Goal: Task Accomplishment & Management: Manage account settings

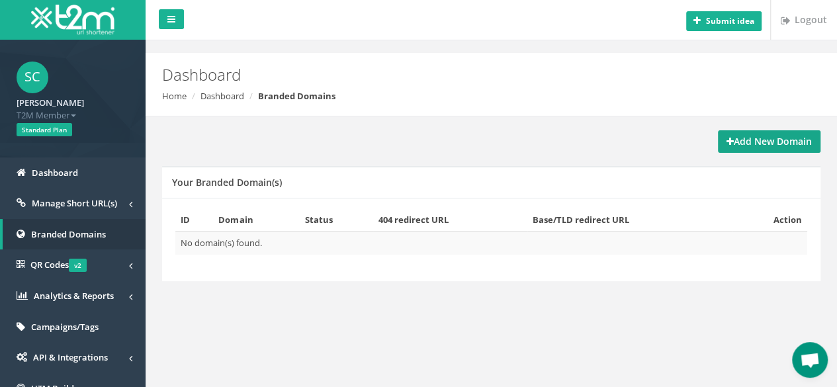
click at [769, 138] on strong "Add New Domain" at bounding box center [768, 141] width 85 height 13
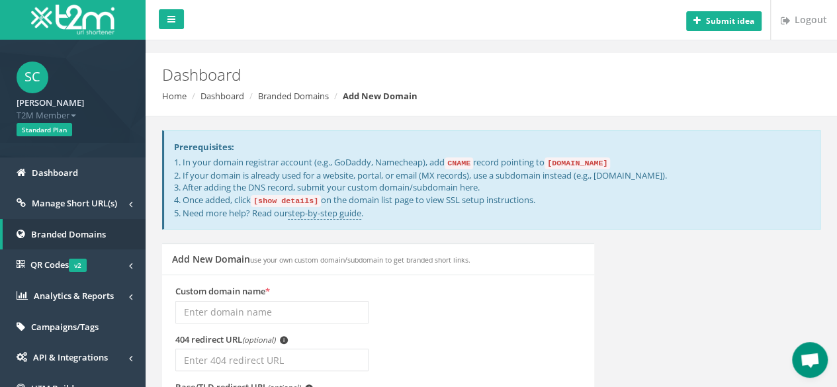
scroll to position [132, 0]
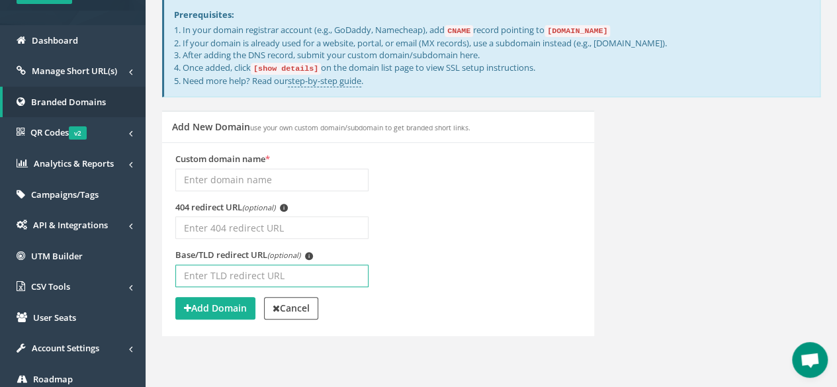
click at [236, 273] on input "Base/TLD redirect URL (optional) i" at bounding box center [271, 276] width 193 height 22
click at [322, 273] on input "Base/TLD redirect URL (optional) i" at bounding box center [271, 276] width 193 height 22
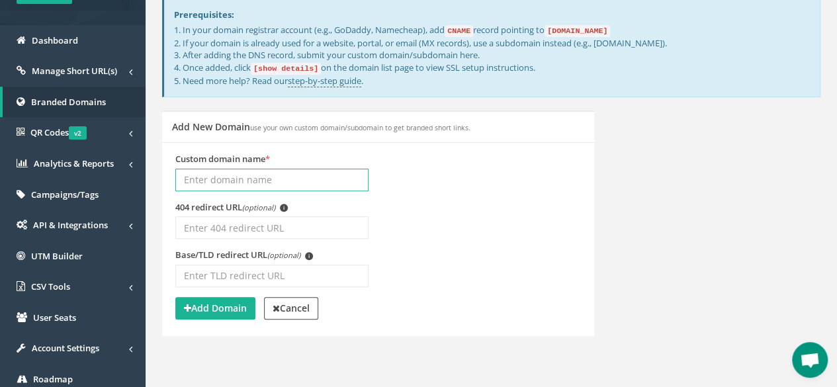
click at [323, 179] on input "Custom domain name *" at bounding box center [271, 180] width 193 height 22
click at [324, 179] on input "Custom domain name *" at bounding box center [271, 180] width 193 height 22
type input "CMG"
click at [442, 196] on div "Custom domain name * CMG" at bounding box center [377, 177] width 425 height 48
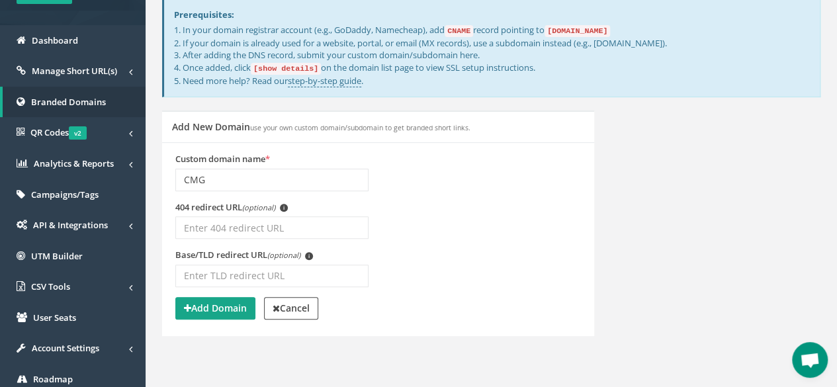
click at [229, 313] on button "Add Domain" at bounding box center [215, 308] width 80 height 22
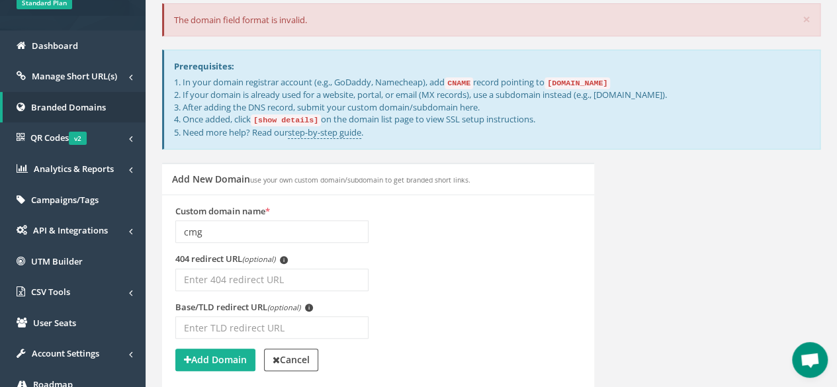
scroll to position [132, 0]
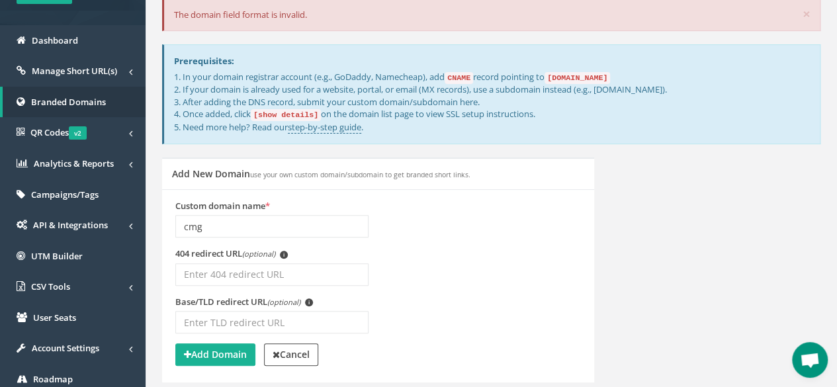
click at [246, 236] on div "Custom domain name * cmg" at bounding box center [271, 224] width 213 height 48
click at [252, 226] on input "cmg" at bounding box center [271, 226] width 193 height 22
type input "cmg.co.th"
click at [414, 239] on div "Custom domain name * cmg.co.th" at bounding box center [377, 224] width 425 height 48
click at [235, 357] on strong "Add Domain" at bounding box center [215, 354] width 63 height 13
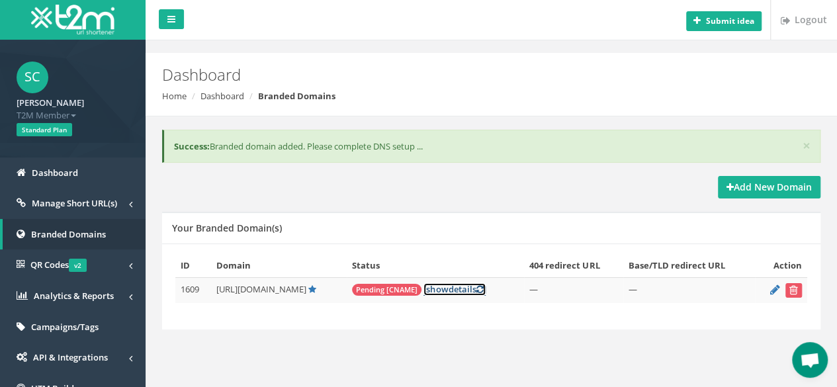
click at [429, 286] on link "[ show details ]" at bounding box center [454, 289] width 62 height 13
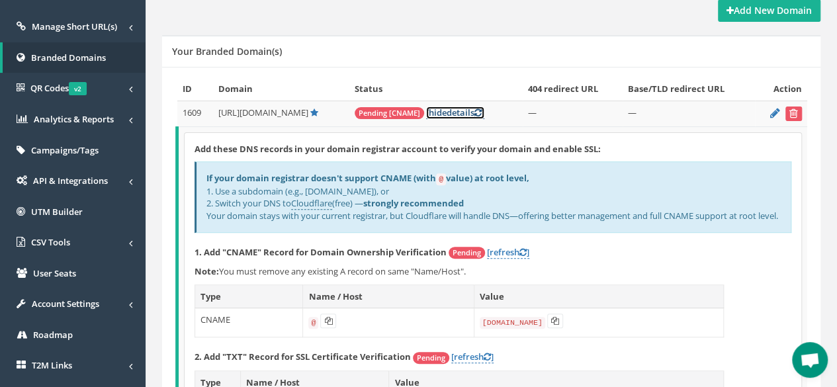
scroll to position [132, 0]
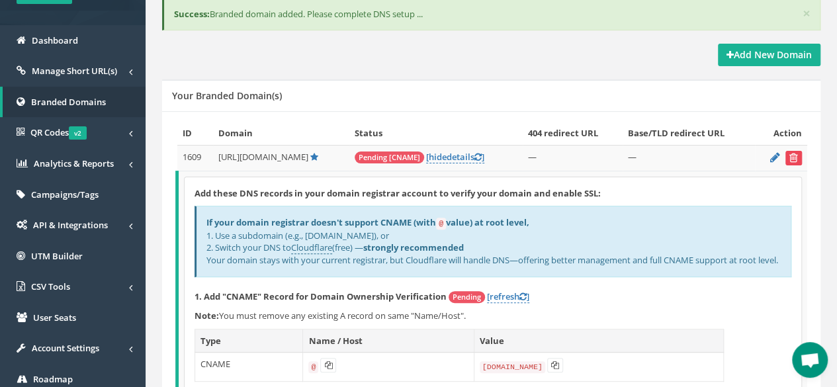
click at [797, 155] on icon "submit" at bounding box center [793, 158] width 9 height 8
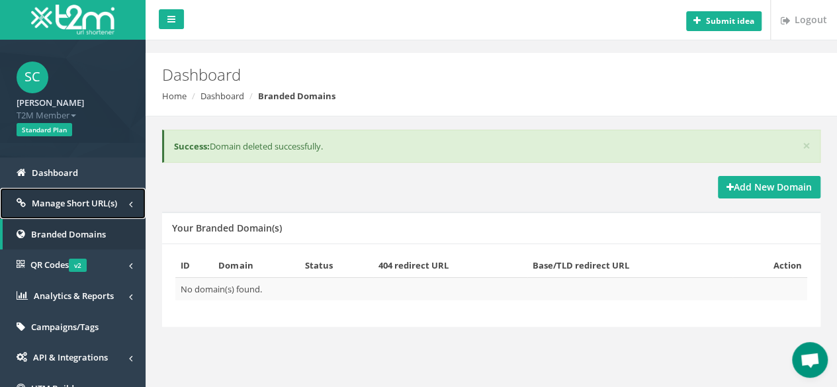
click at [59, 197] on span "Manage Short URL(s)" at bounding box center [74, 203] width 85 height 12
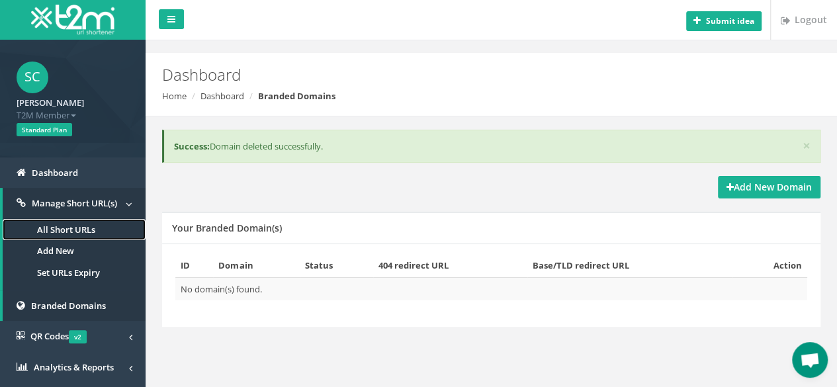
click at [78, 232] on link "All Short URLs" at bounding box center [74, 230] width 143 height 22
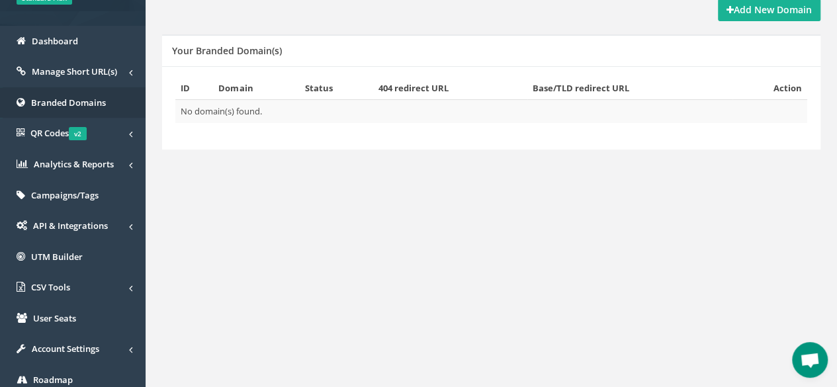
scroll to position [132, 0]
click at [67, 36] on span "Dashboard" at bounding box center [55, 40] width 46 height 12
